Goal: Task Accomplishment & Management: Complete application form

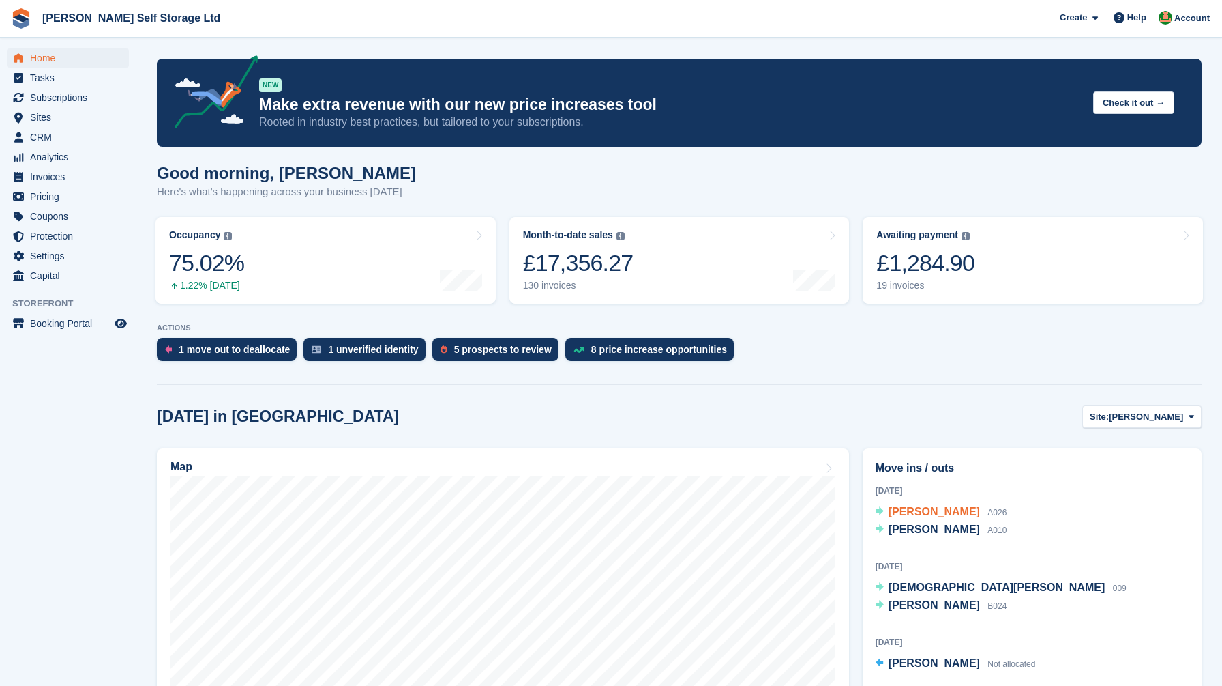
click at [905, 508] on span "[PERSON_NAME]" at bounding box center [934, 511] width 91 height 12
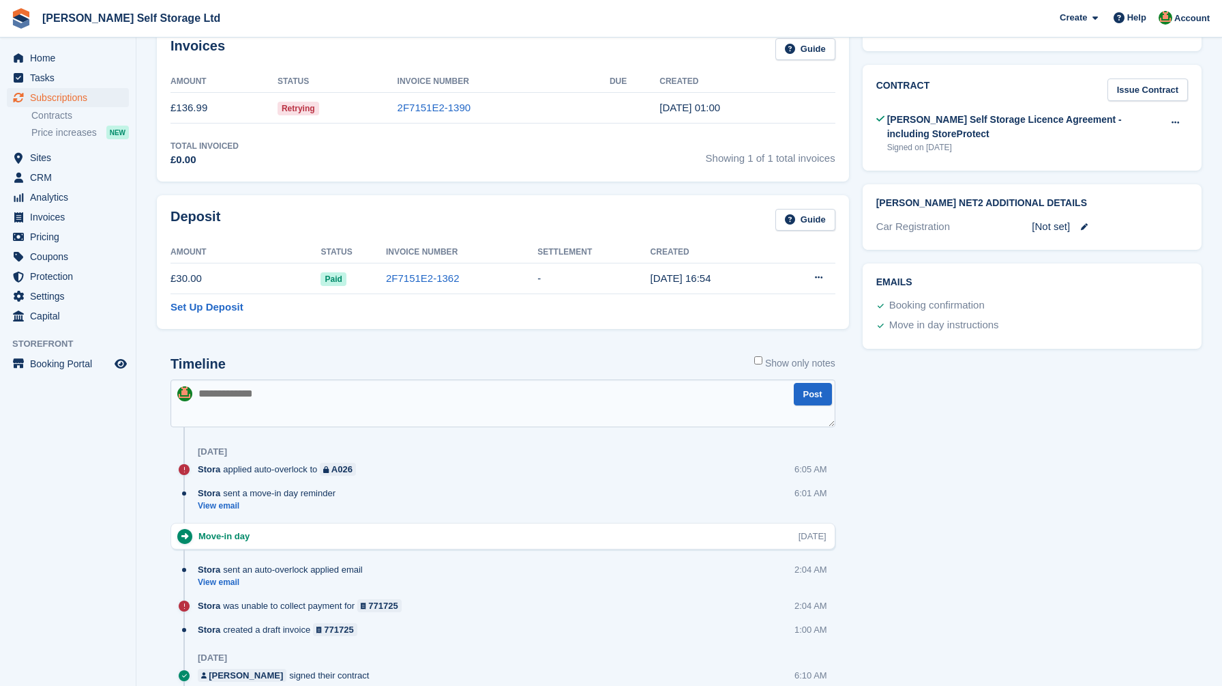
scroll to position [691, 0]
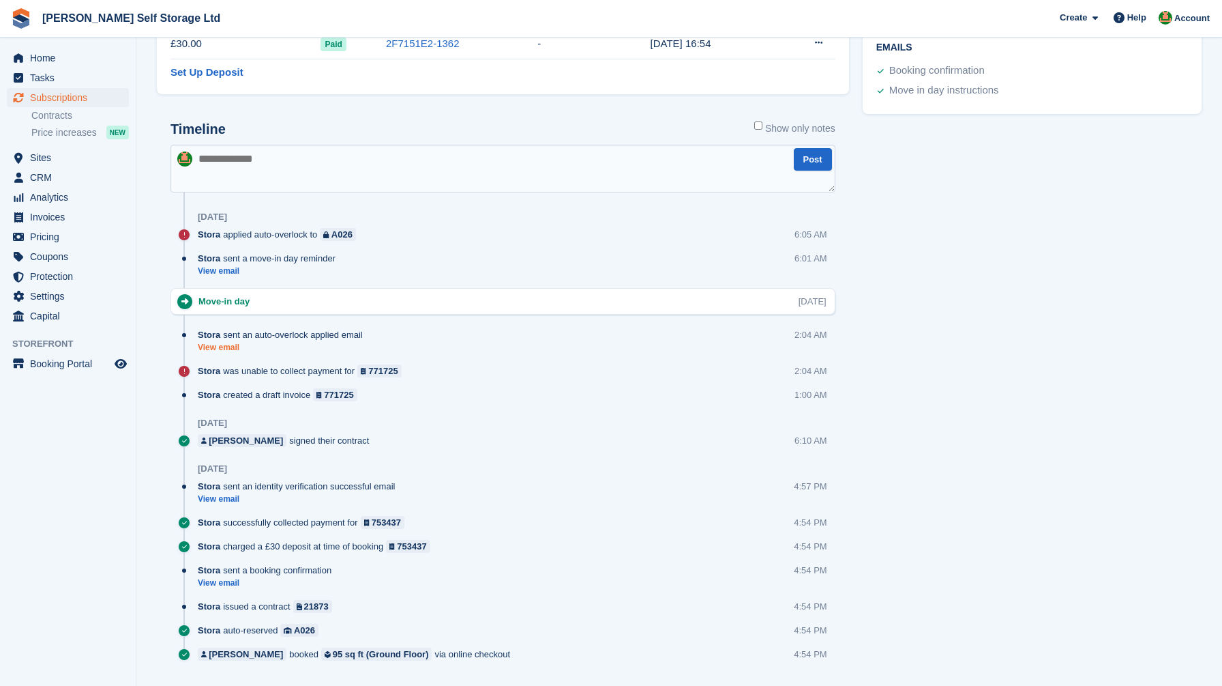
click at [216, 347] on link "View email" at bounding box center [284, 348] width 172 height 12
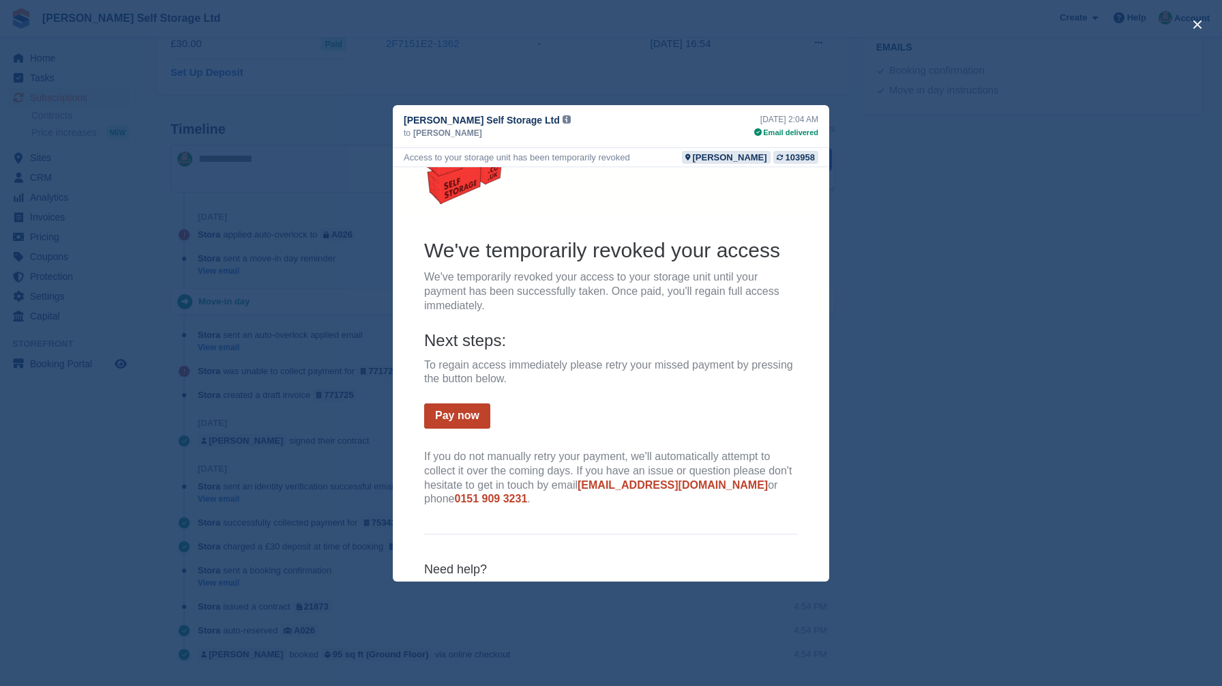
scroll to position [47, 0]
click at [282, 383] on div "close" at bounding box center [611, 343] width 1222 height 686
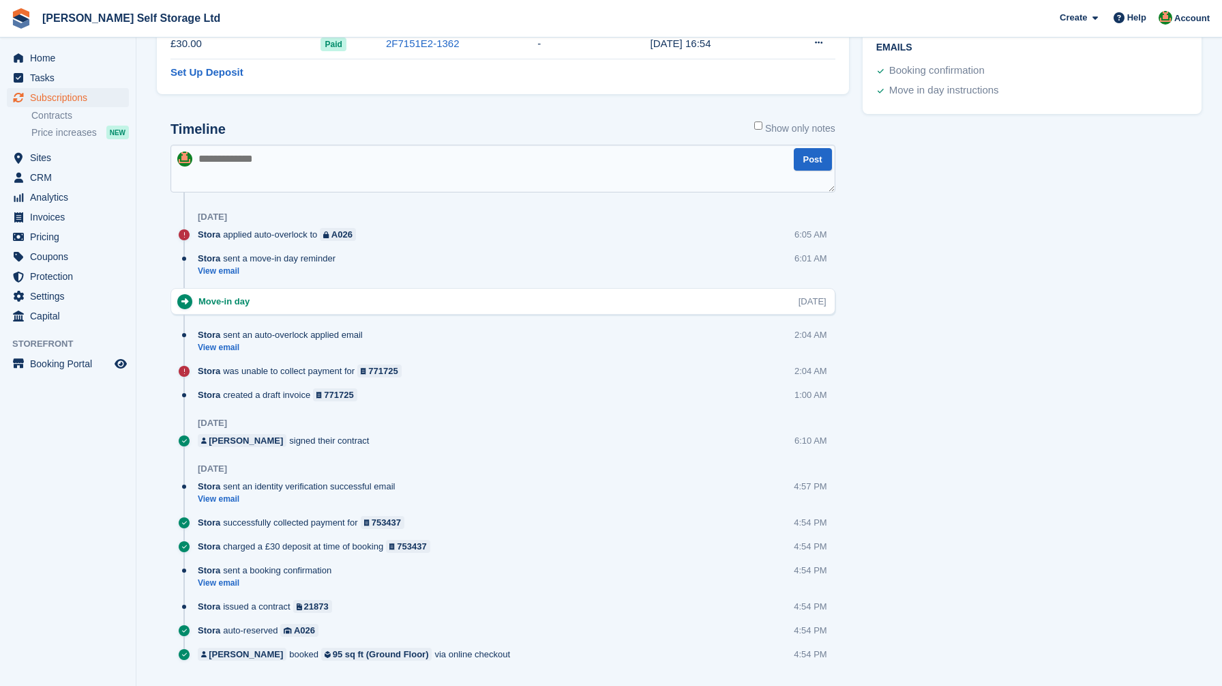
click at [887, 377] on div "Tasks 0 Add No tasks related to Subscription #103958 Booking Customer Claire Ly…" at bounding box center [1032, 55] width 353 height 1304
click at [223, 348] on link "View email" at bounding box center [284, 348] width 172 height 12
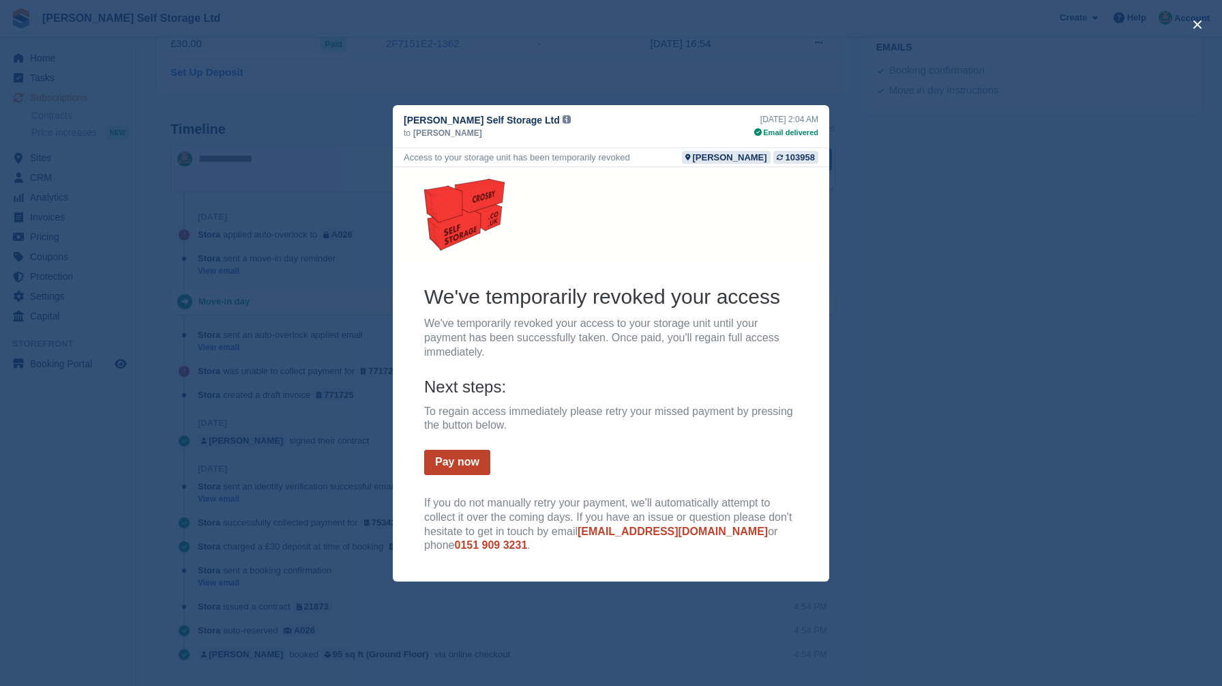
scroll to position [664, 0]
click at [165, 462] on div "close" at bounding box center [611, 343] width 1222 height 686
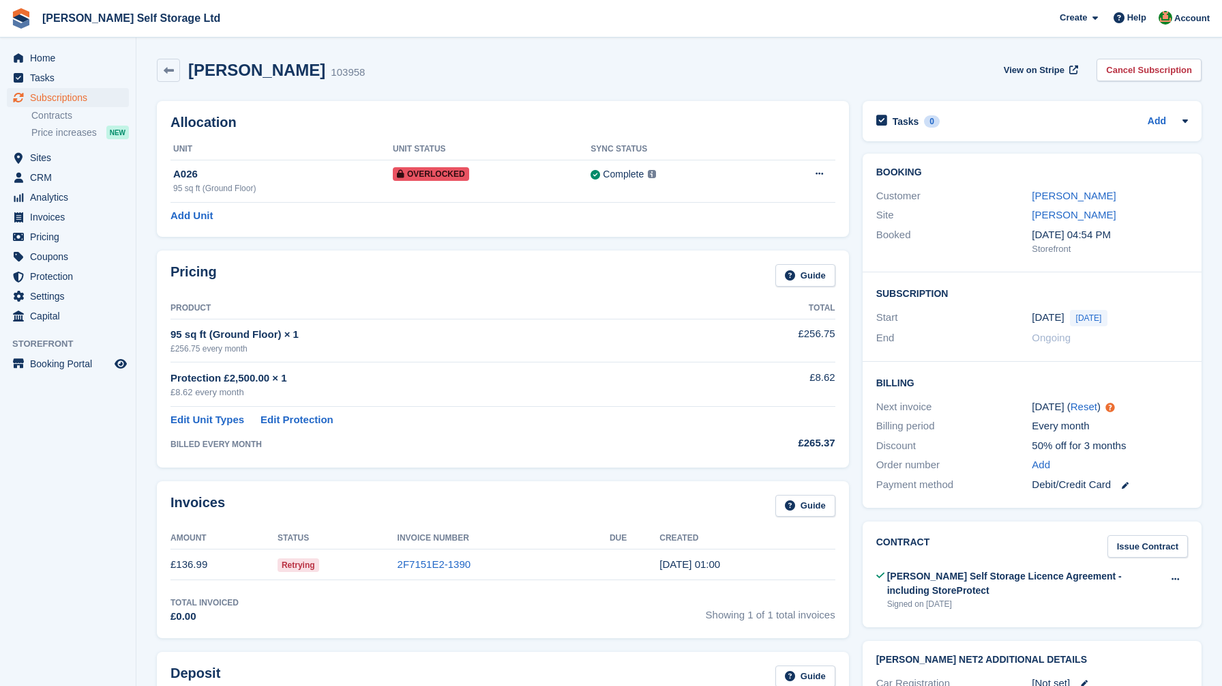
scroll to position [0, 0]
click at [1066, 196] on link "[PERSON_NAME]" at bounding box center [1074, 196] width 84 height 12
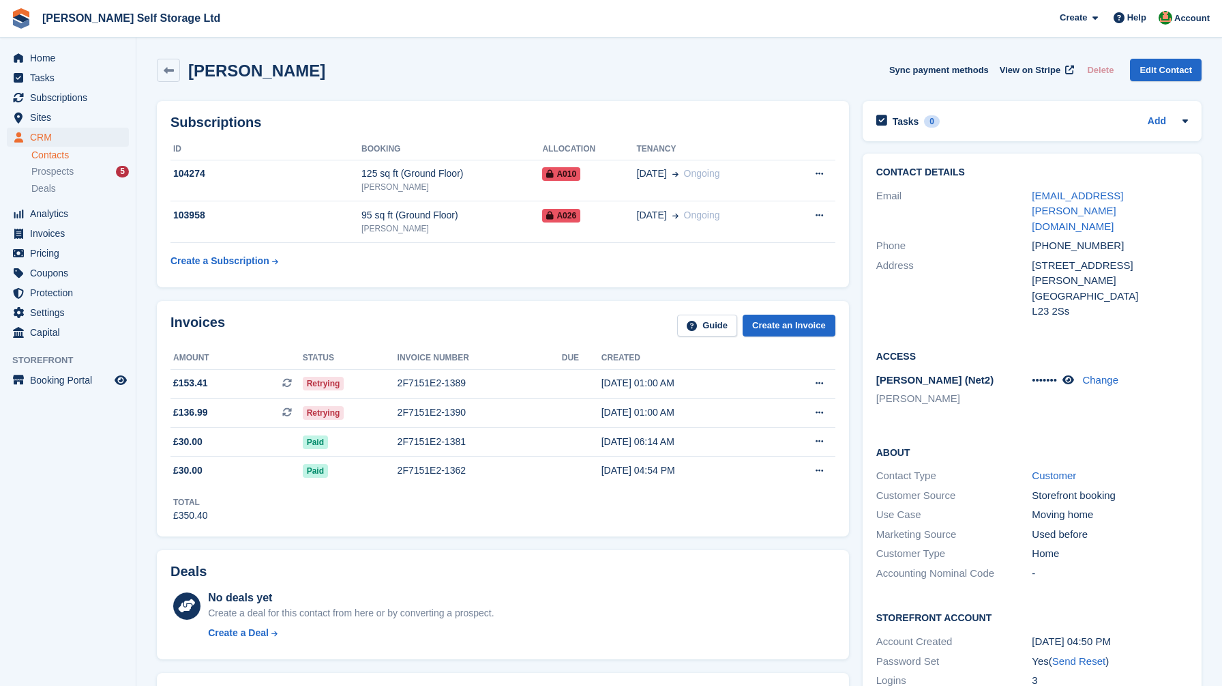
click at [715, 60] on div "Claire Lynch Sync payment methods View on Stripe Delete Edit Contact" at bounding box center [679, 70] width 1045 height 23
click at [854, 543] on div "Invoices Guide Create an Invoice Amount Status Invoice number Due Created £153.…" at bounding box center [503, 418] width 706 height 249
click at [537, 296] on div "Invoices Guide Create an Invoice Amount Status Invoice number Due Created £153.…" at bounding box center [503, 418] width 706 height 249
click at [855, 381] on div "Invoices Guide Create an Invoice Amount Status Invoice number Due Created £153.…" at bounding box center [503, 418] width 706 height 249
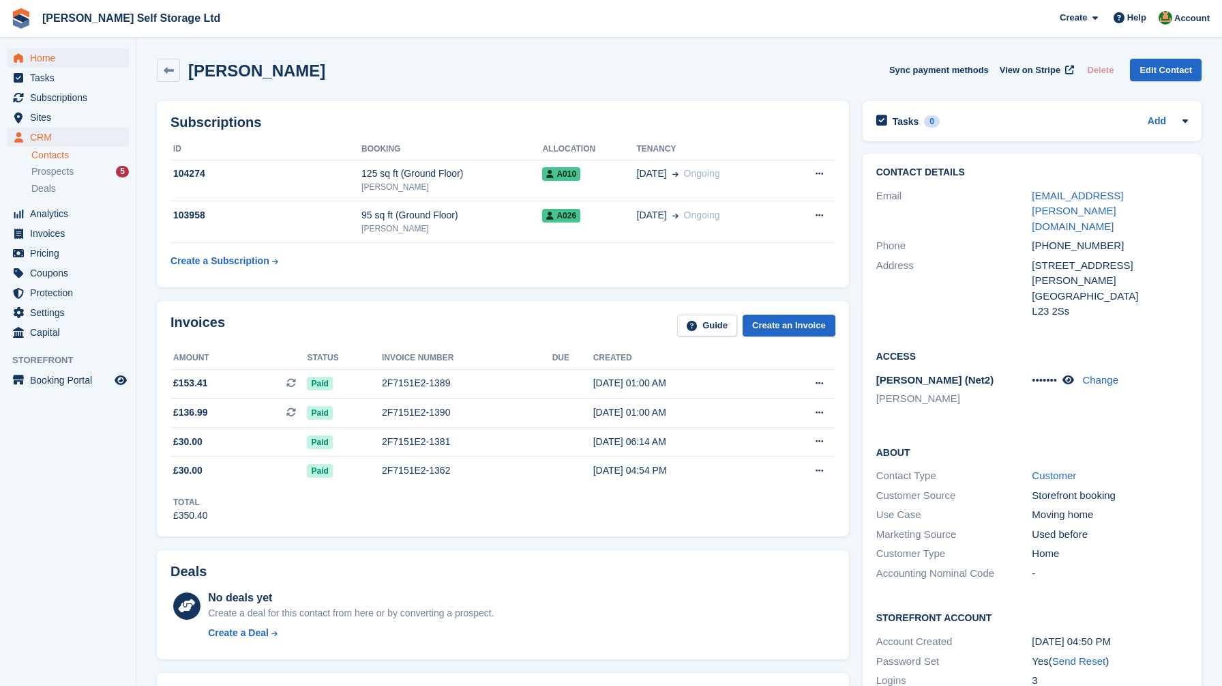
click at [56, 53] on span "Home" at bounding box center [71, 57] width 82 height 19
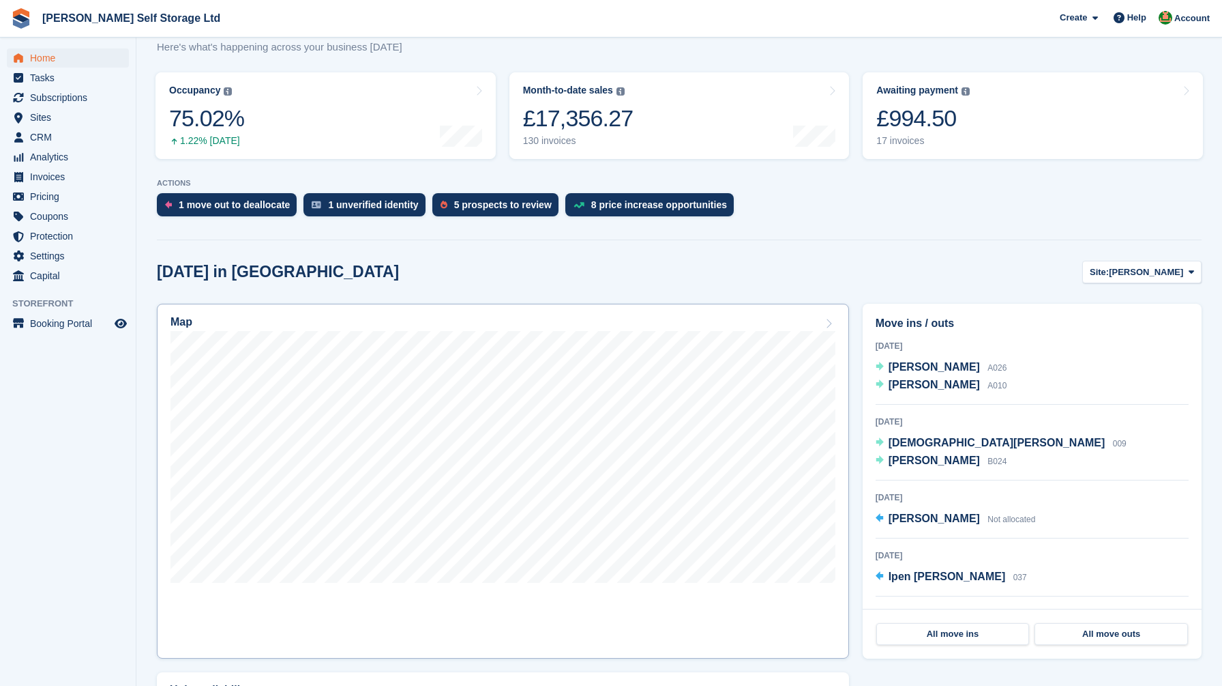
scroll to position [213, 0]
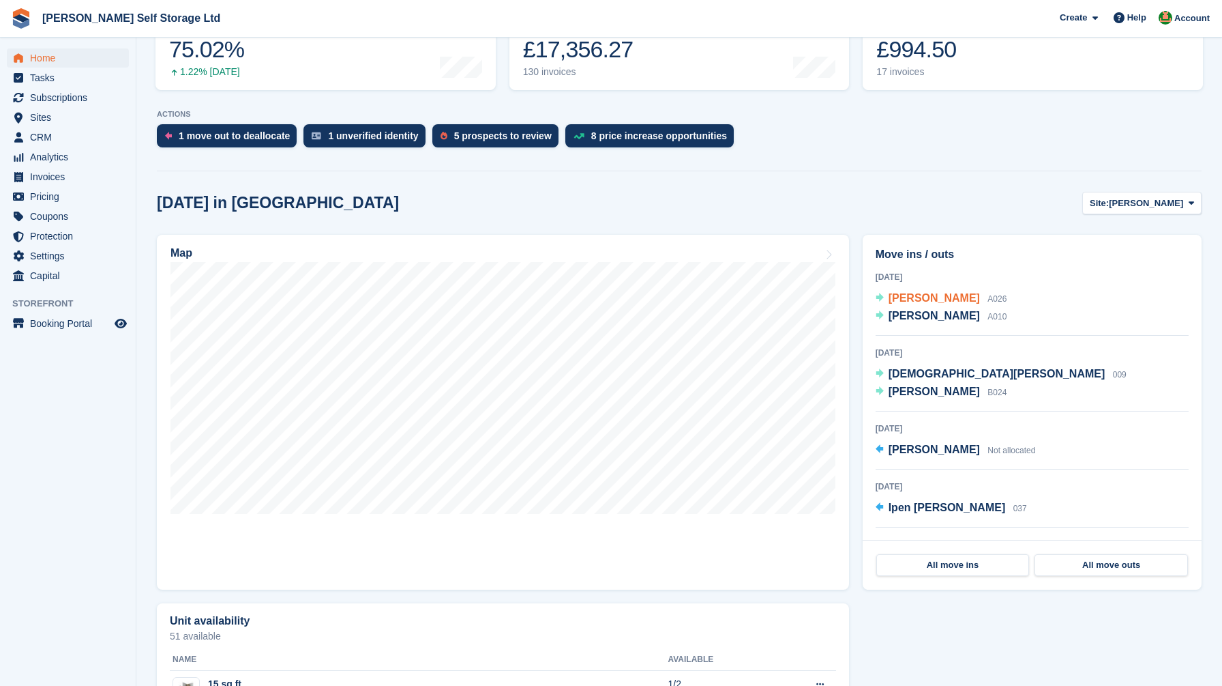
click at [926, 293] on span "[PERSON_NAME]" at bounding box center [934, 298] width 91 height 12
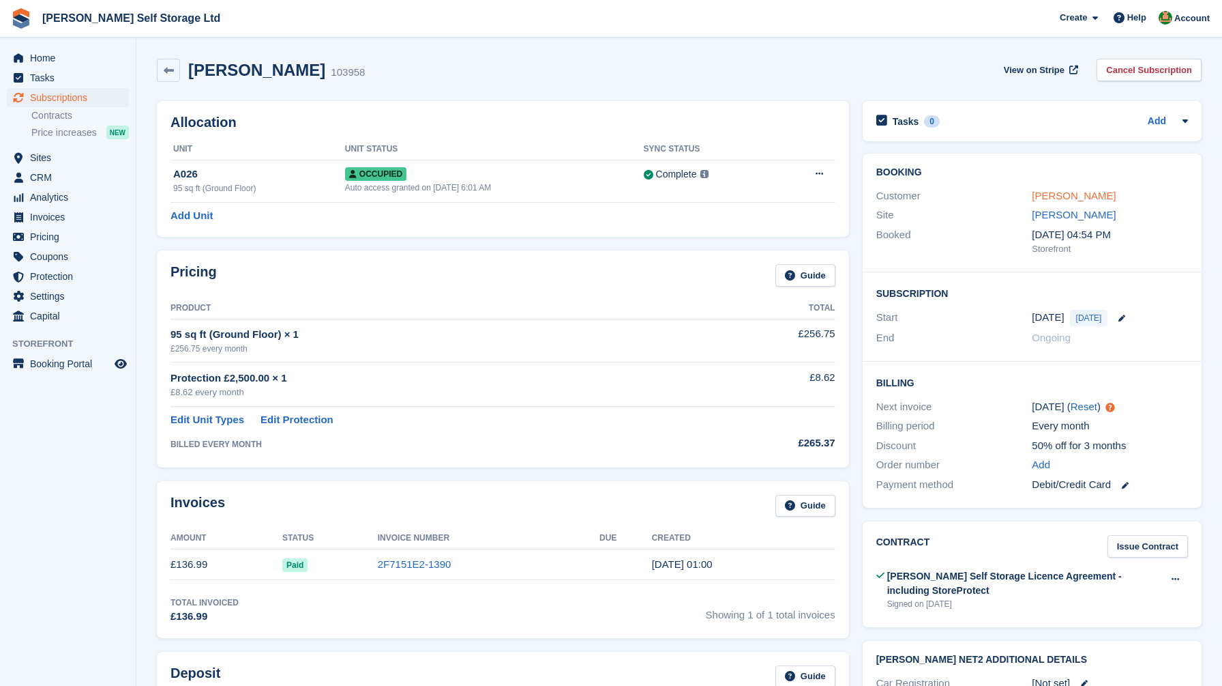
click at [1058, 195] on link "[PERSON_NAME]" at bounding box center [1074, 196] width 84 height 12
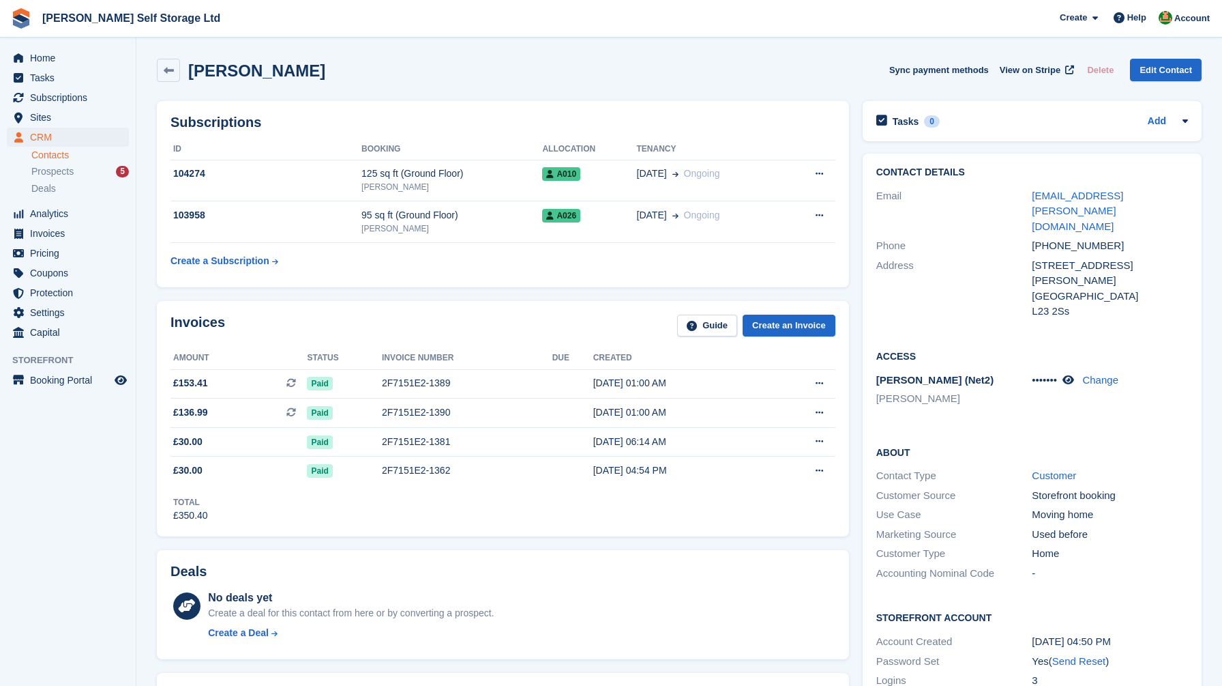
click at [1072, 372] on div "••••••• Change" at bounding box center [1110, 380] width 156 height 16
click at [1074, 374] on icon at bounding box center [1069, 379] width 12 height 10
click at [1092, 374] on link "Change" at bounding box center [1100, 380] width 36 height 12
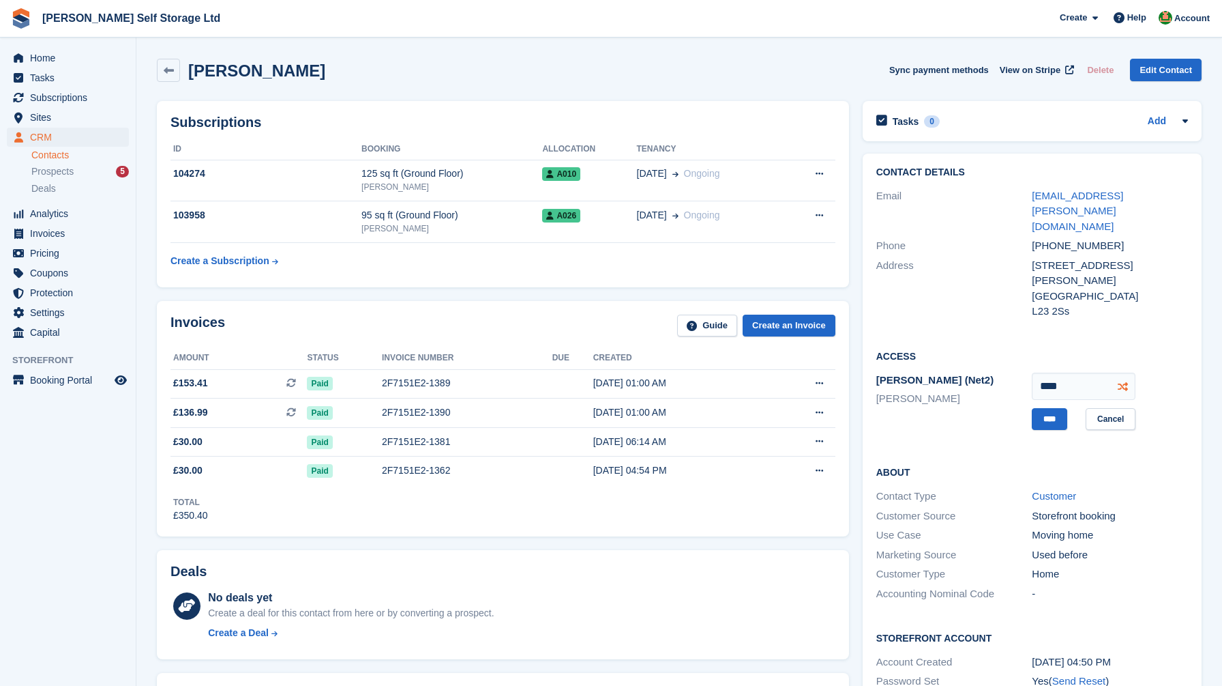
click at [1123, 381] on icon at bounding box center [1123, 386] width 10 height 10
type input "****"
click at [1051, 408] on input "****" at bounding box center [1049, 419] width 35 height 23
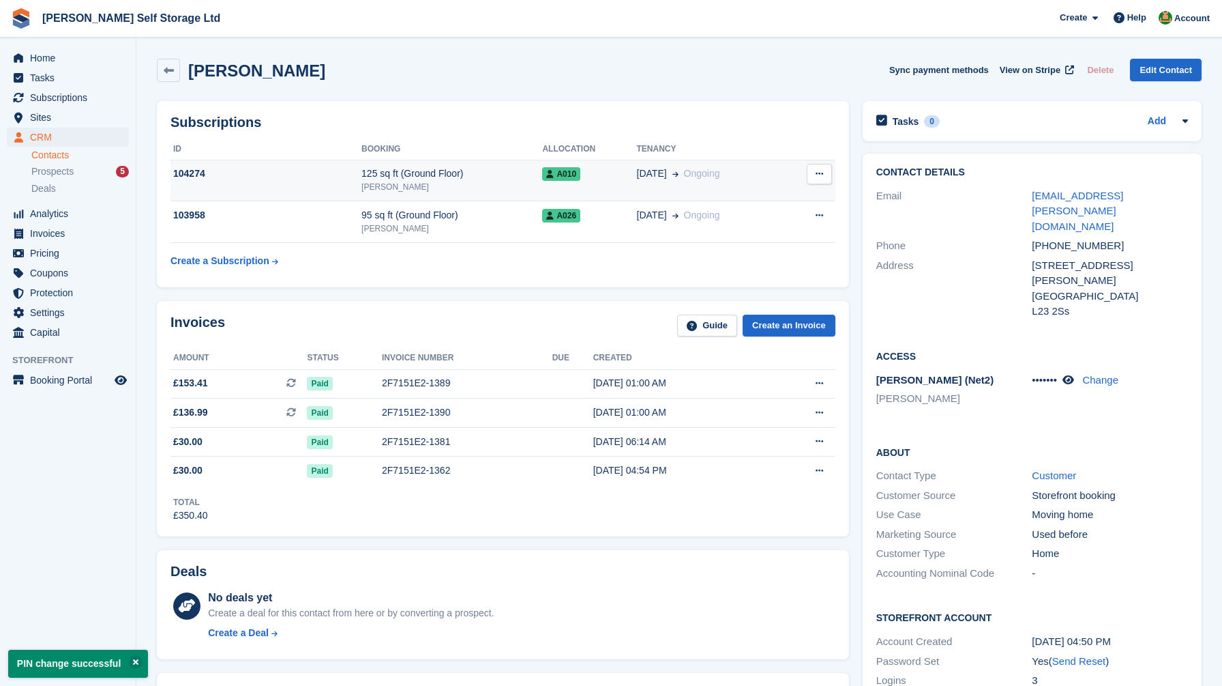
click at [481, 184] on div "[PERSON_NAME]" at bounding box center [452, 187] width 181 height 12
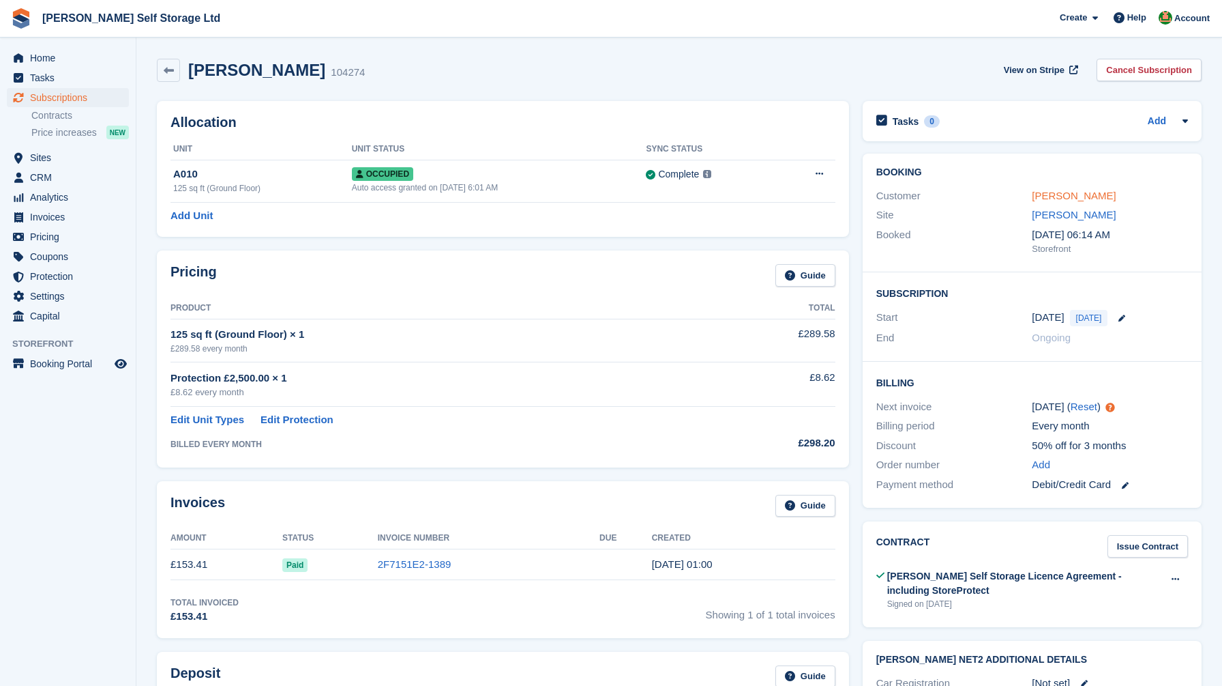
click at [1062, 197] on link "Claire Lynch" at bounding box center [1074, 196] width 84 height 12
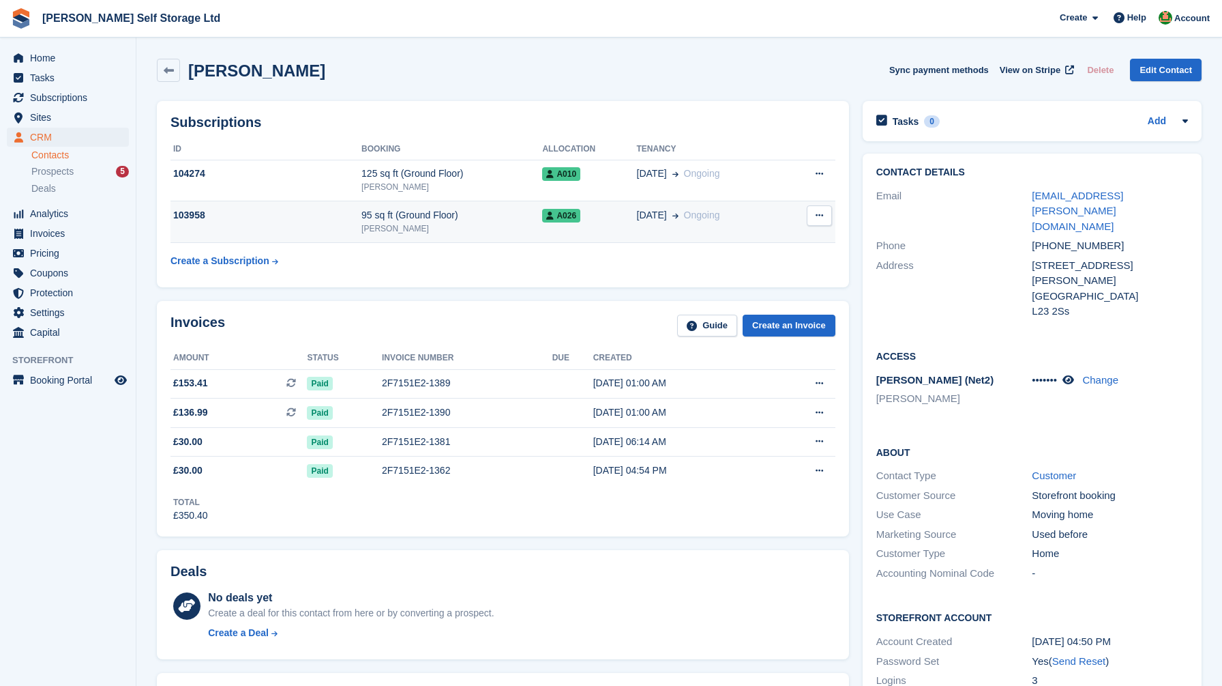
click at [603, 221] on div "A026" at bounding box center [589, 215] width 94 height 14
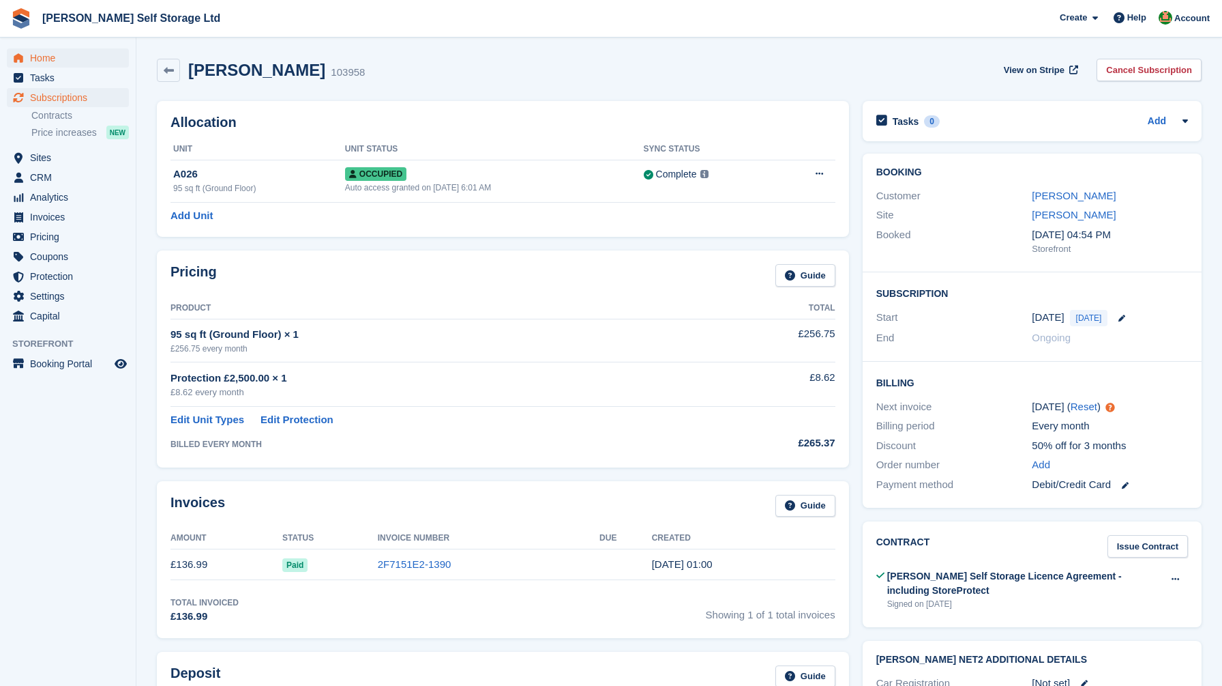
click at [80, 55] on span "Home" at bounding box center [71, 57] width 82 height 19
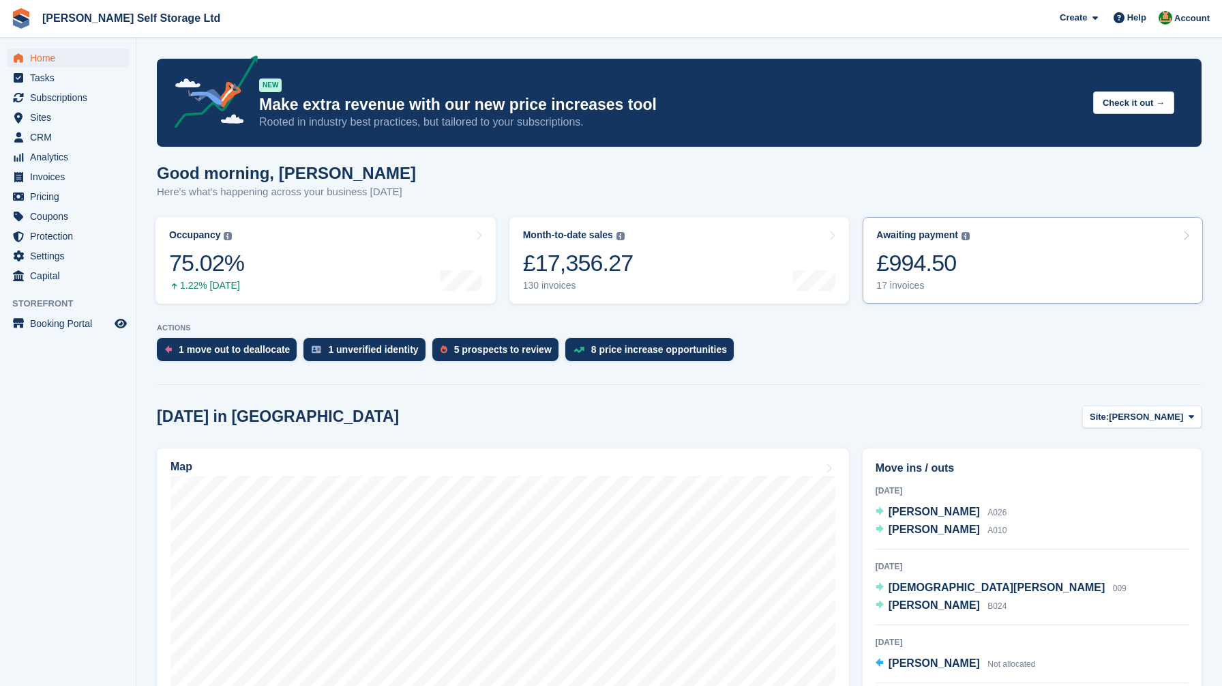
click at [941, 269] on div "£994.50" at bounding box center [923, 263] width 93 height 28
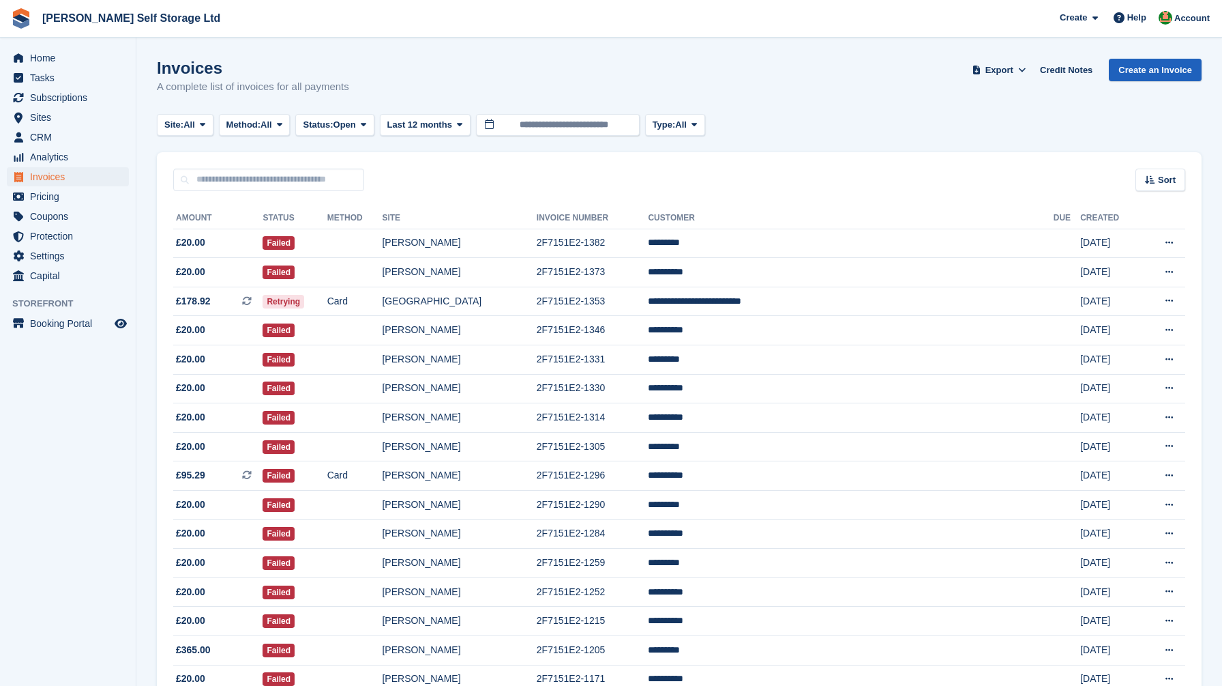
click at [1121, 69] on link "Create an Invoice" at bounding box center [1155, 70] width 93 height 23
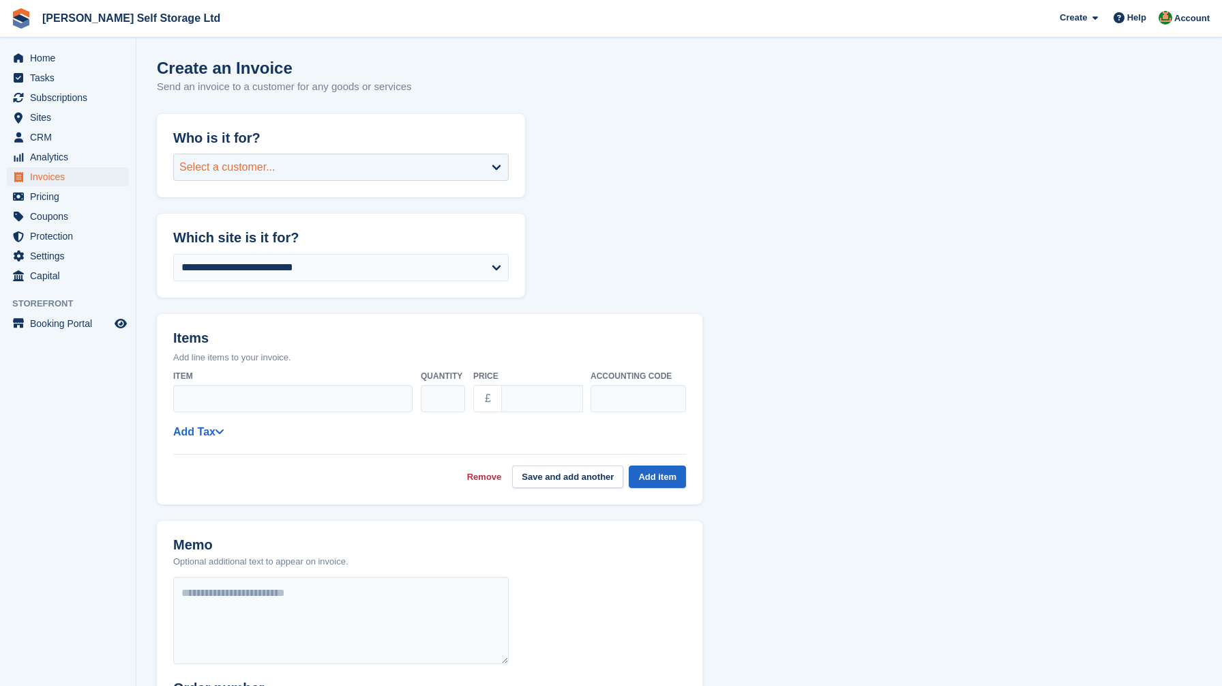
click at [348, 169] on div "Select a customer..." at bounding box center [341, 166] width 336 height 27
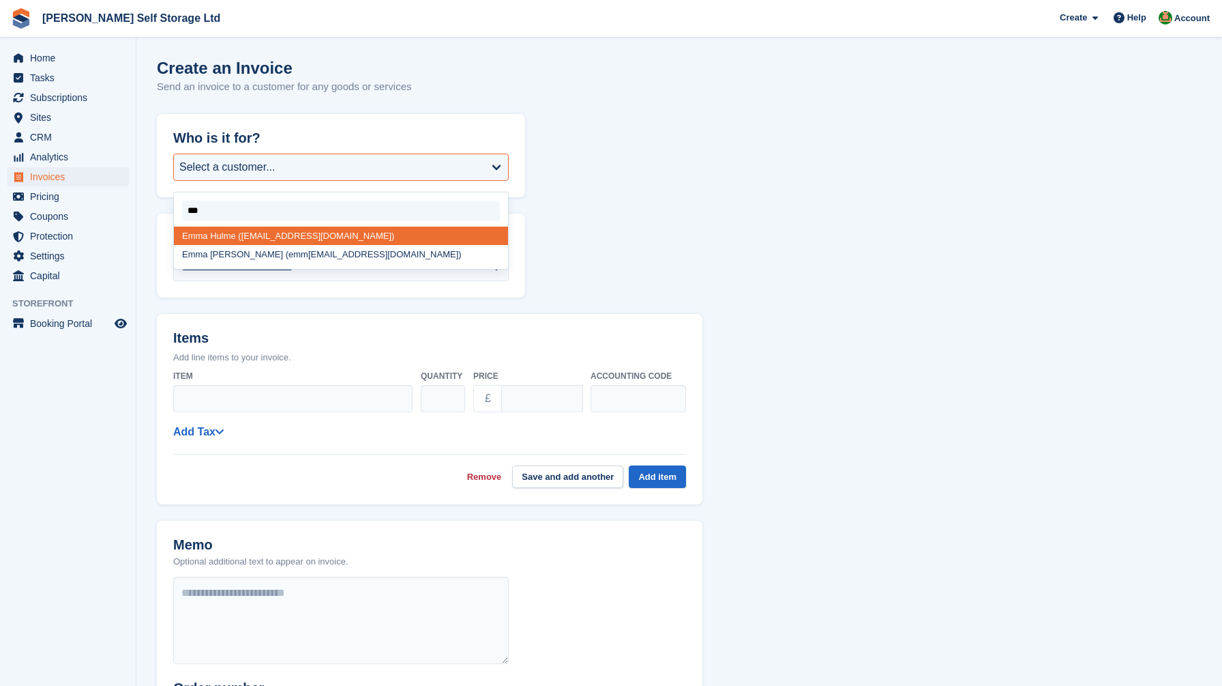
type input "****"
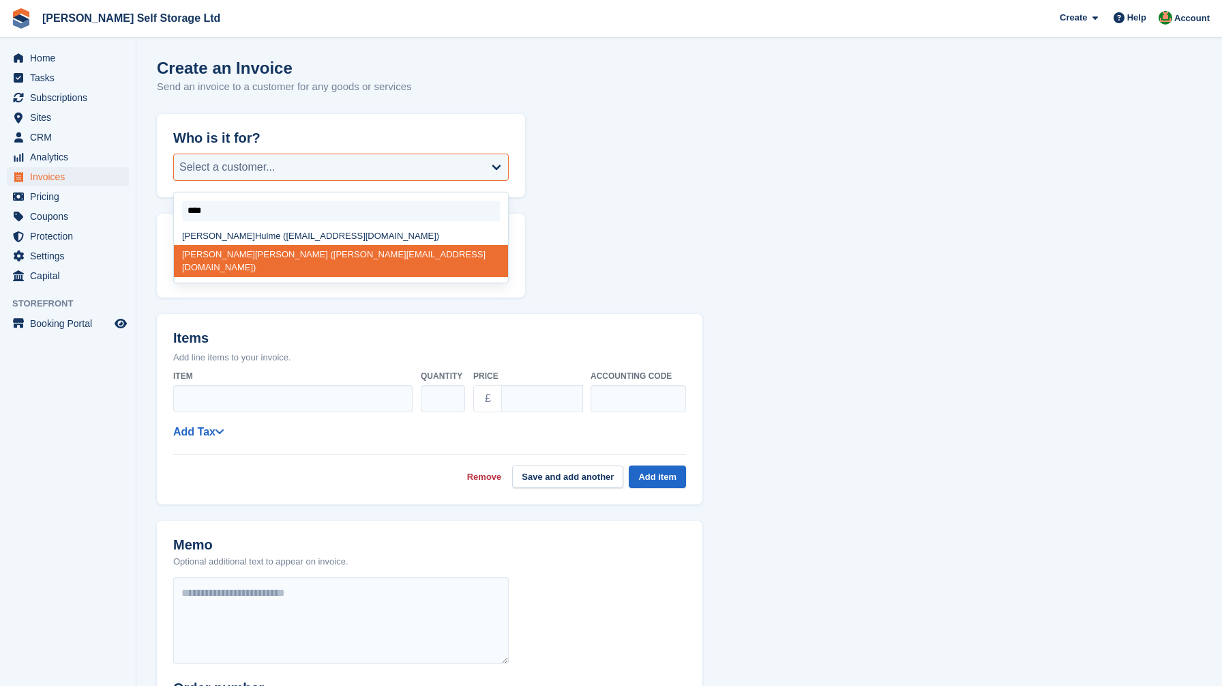
select select "******"
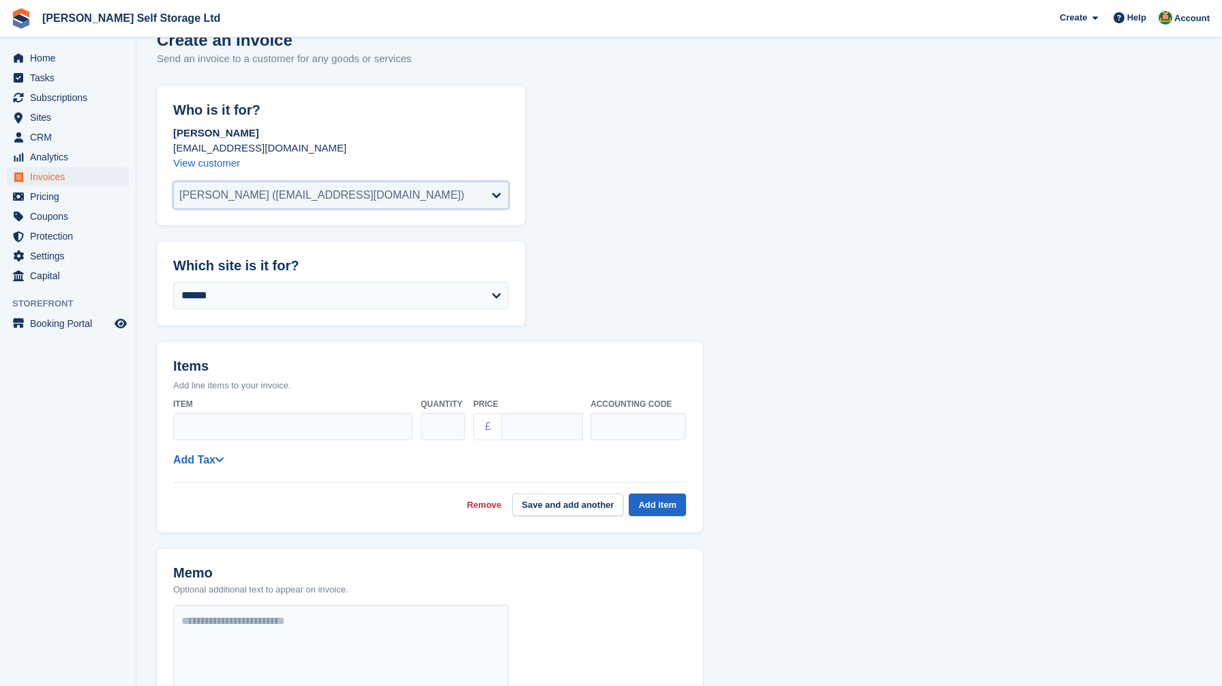
scroll to position [82, 0]
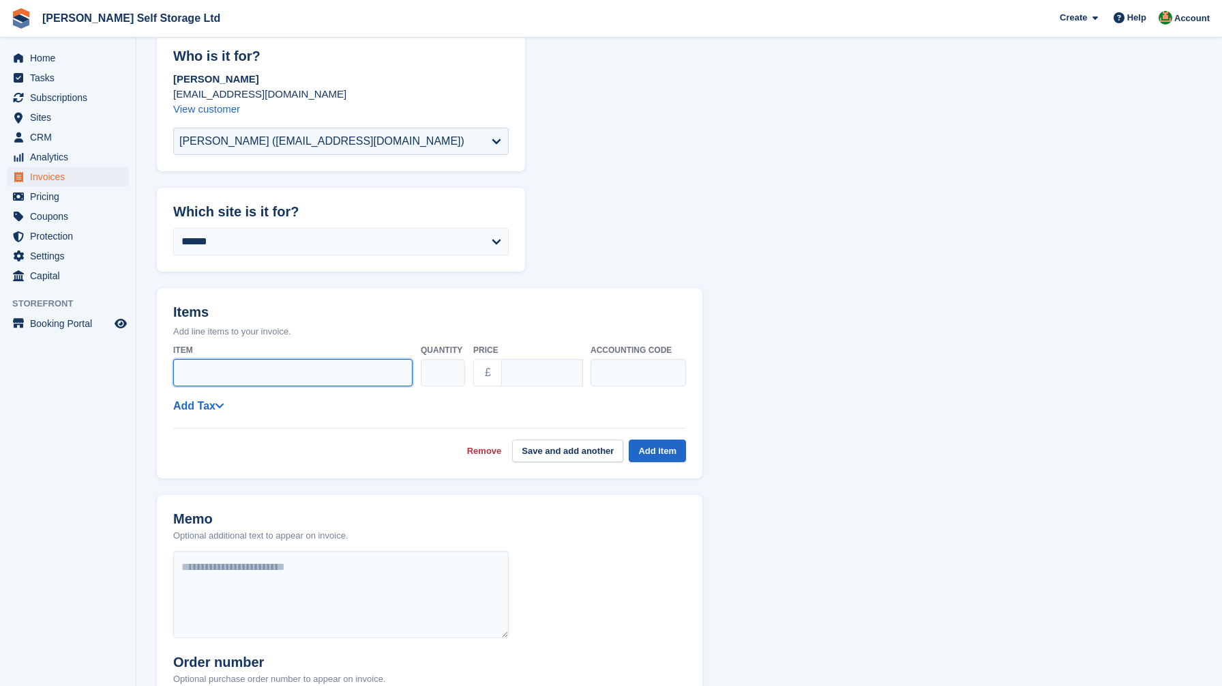
click at [254, 362] on input "Item" at bounding box center [292, 372] width 239 height 27
type input "**********"
click at [511, 373] on input "****" at bounding box center [542, 372] width 82 height 27
type input "*****"
click at [656, 442] on button "Add item" at bounding box center [657, 450] width 57 height 23
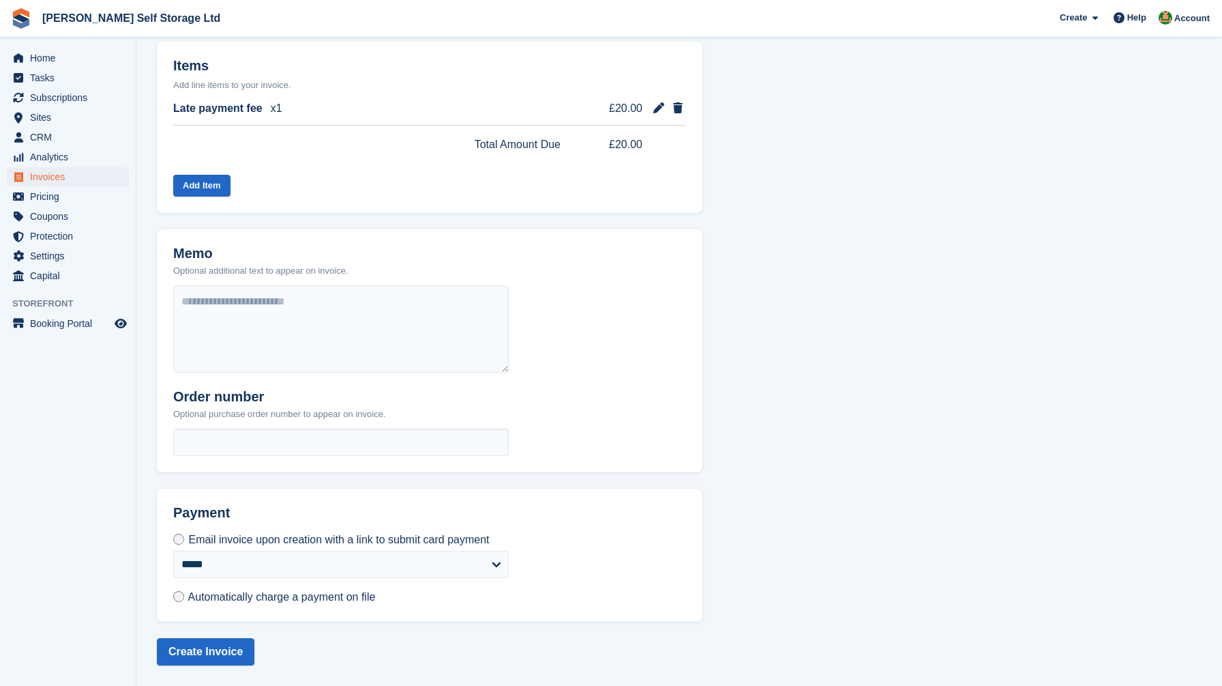
click at [213, 597] on span "Automatically charge a payment on file" at bounding box center [282, 597] width 188 height 12
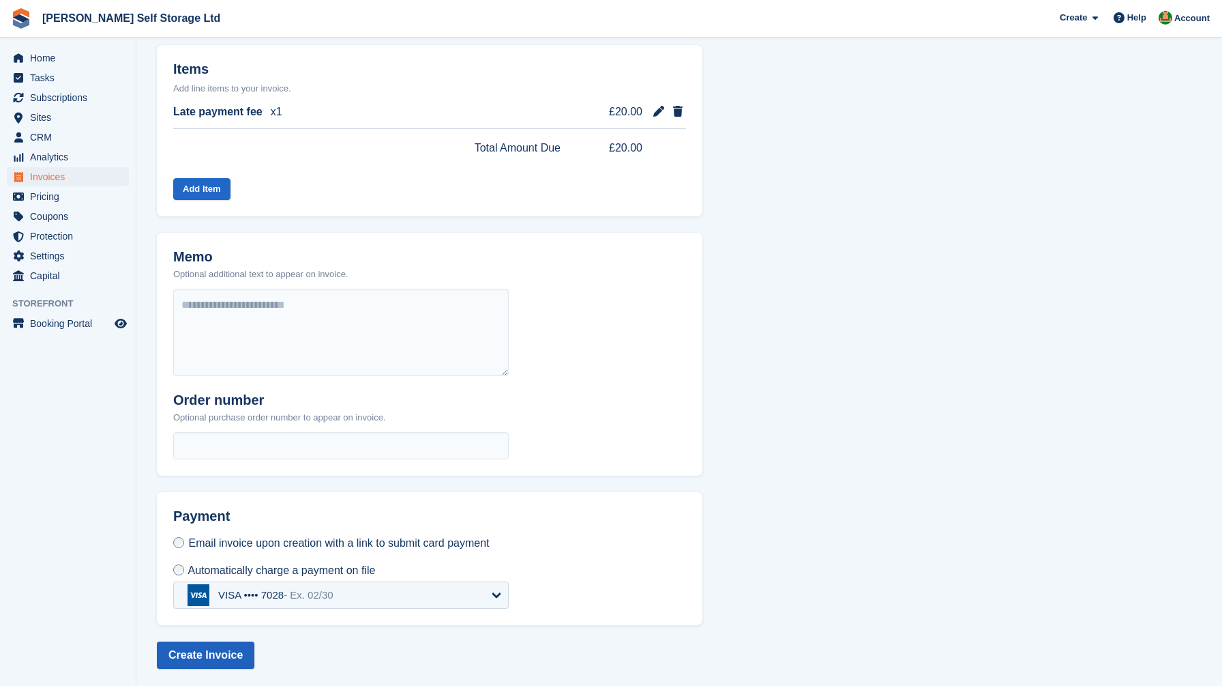
click at [177, 650] on button "Create Invoice" at bounding box center [206, 654] width 98 height 27
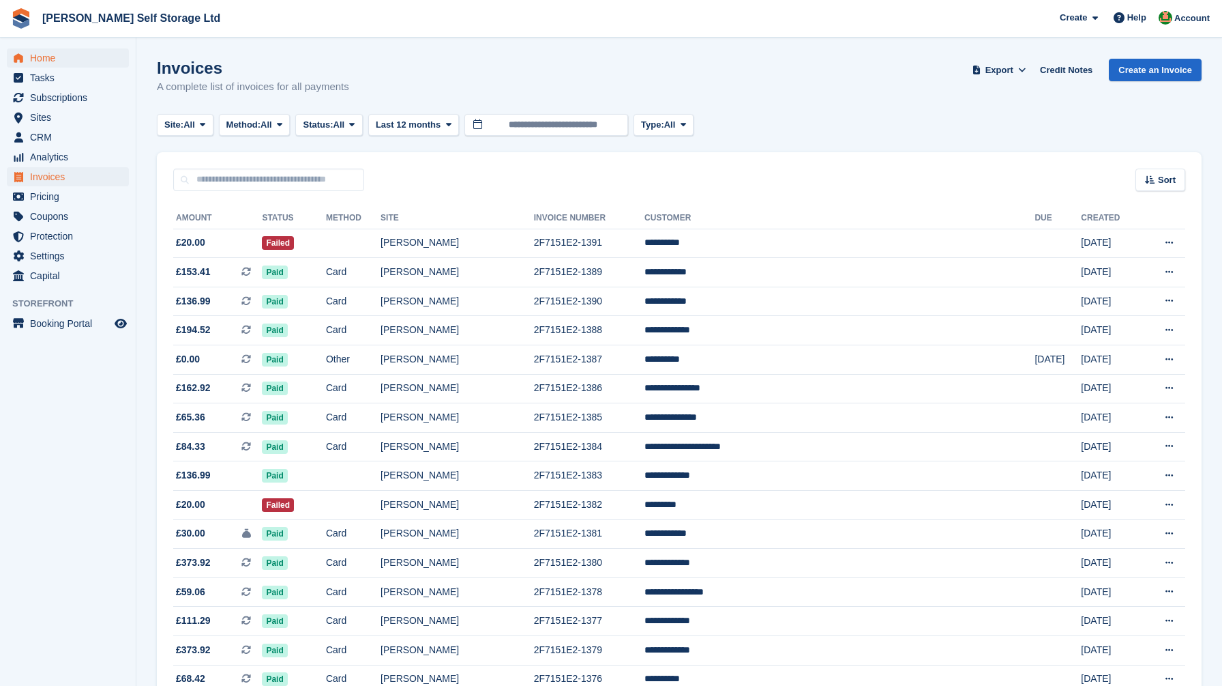
click at [43, 58] on span "Home" at bounding box center [71, 57] width 82 height 19
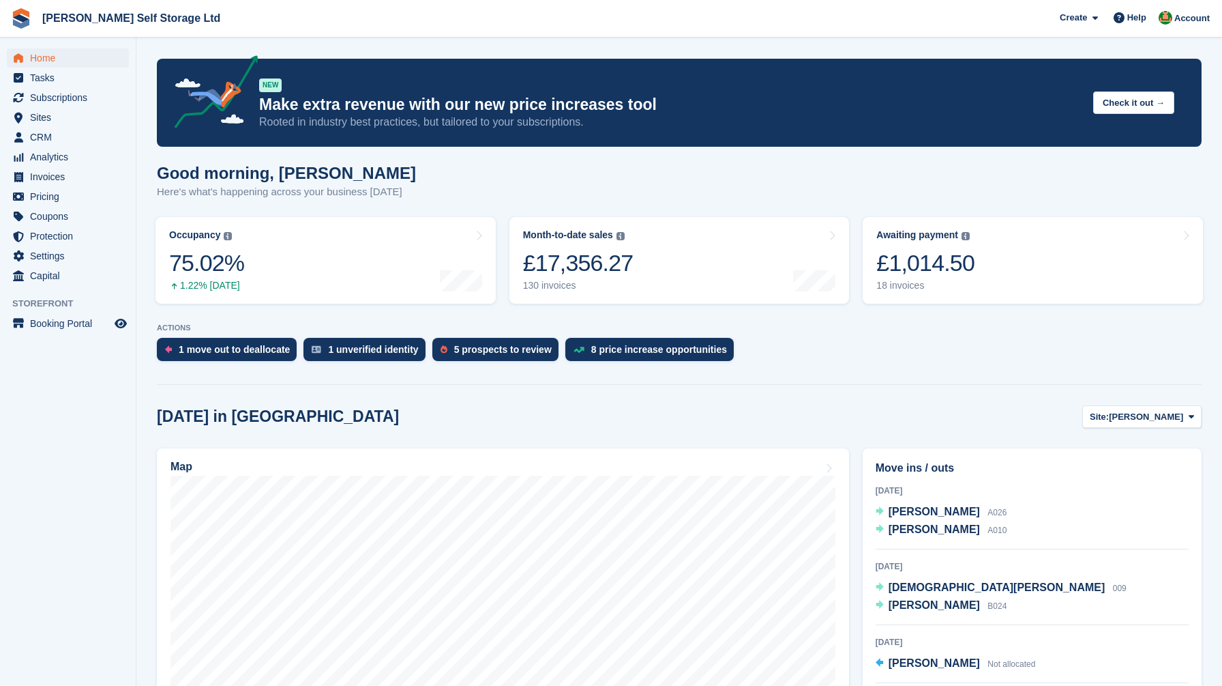
click at [956, 239] on div "Awaiting payment" at bounding box center [918, 235] width 82 height 12
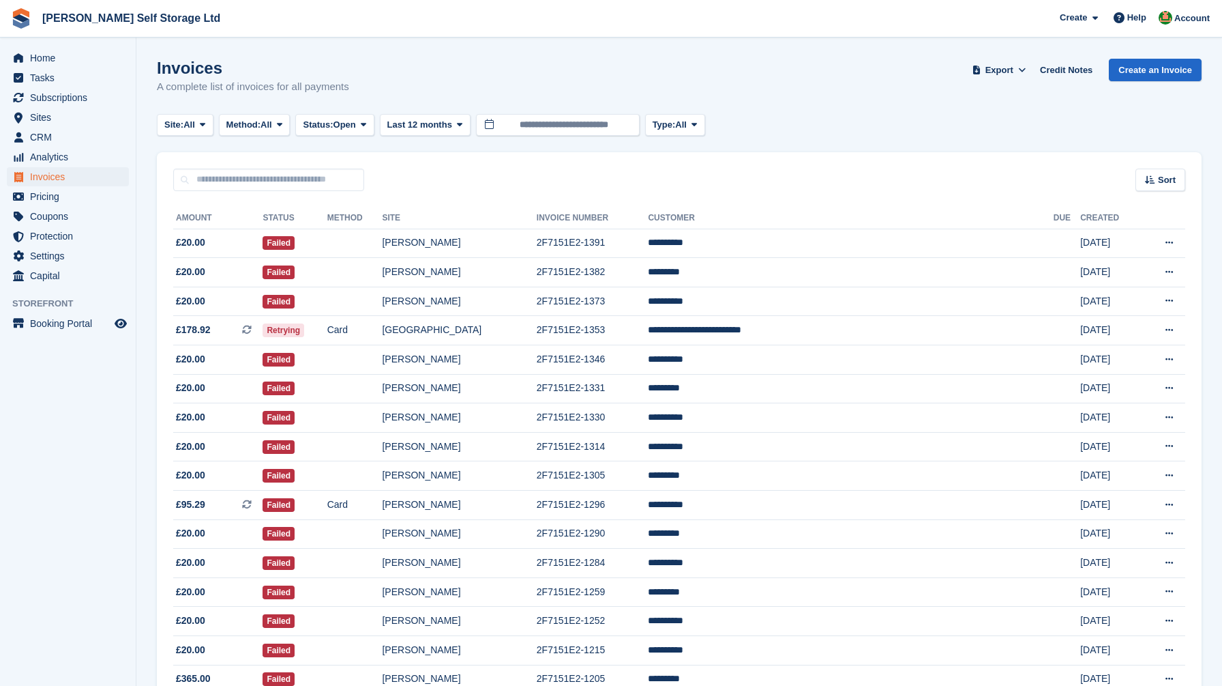
click at [342, 42] on section "Invoices A complete list of invoices for all payments Export Export Invoices Ex…" at bounding box center [679, 409] width 1086 height 819
click at [65, 53] on span "Home" at bounding box center [71, 57] width 82 height 19
